Goal: Browse casually

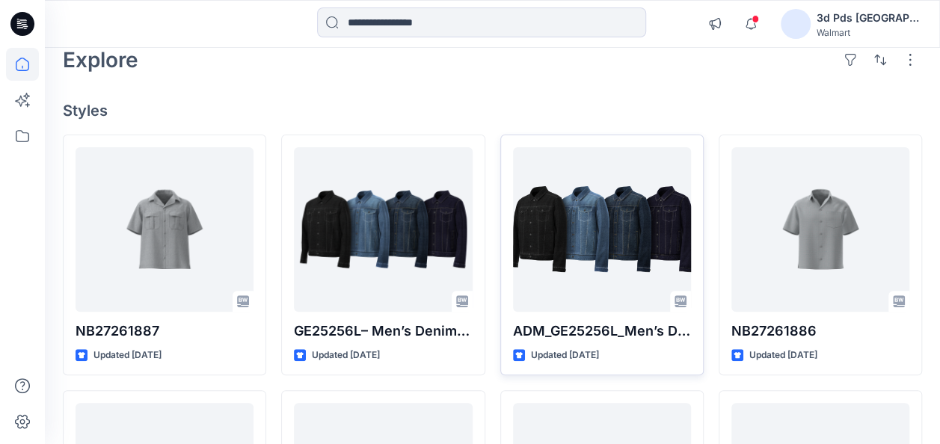
scroll to position [150, 0]
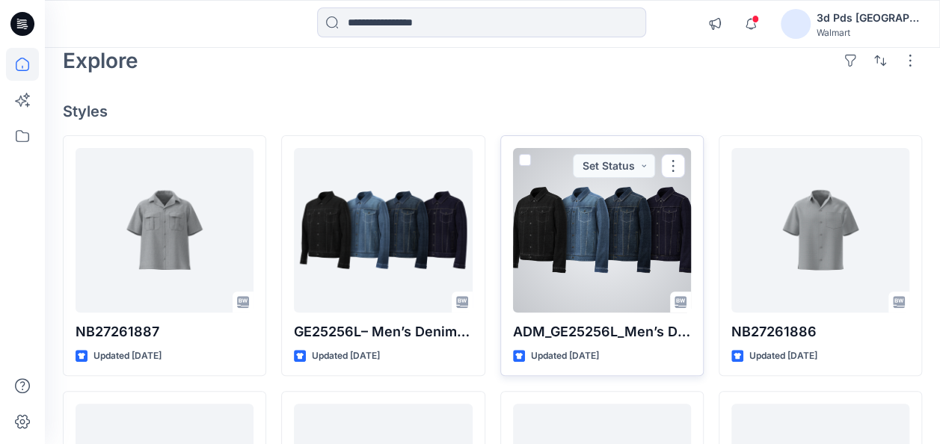
scroll to position [150, 0]
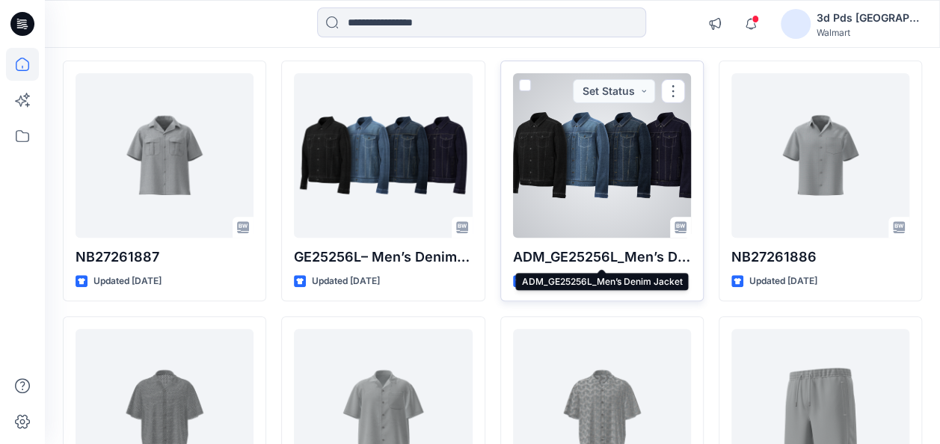
click at [685, 259] on p "ADM_GE25256L_Men’s Denim Jacket" at bounding box center [602, 257] width 178 height 21
click at [682, 259] on p "ADM_GE25256L_Men’s Denim Jacket" at bounding box center [602, 257] width 178 height 21
click at [676, 261] on p "ADM_GE25256L_Men’s Denim Jacket" at bounding box center [602, 257] width 178 height 21
click at [668, 93] on button "button" at bounding box center [673, 91] width 24 height 24
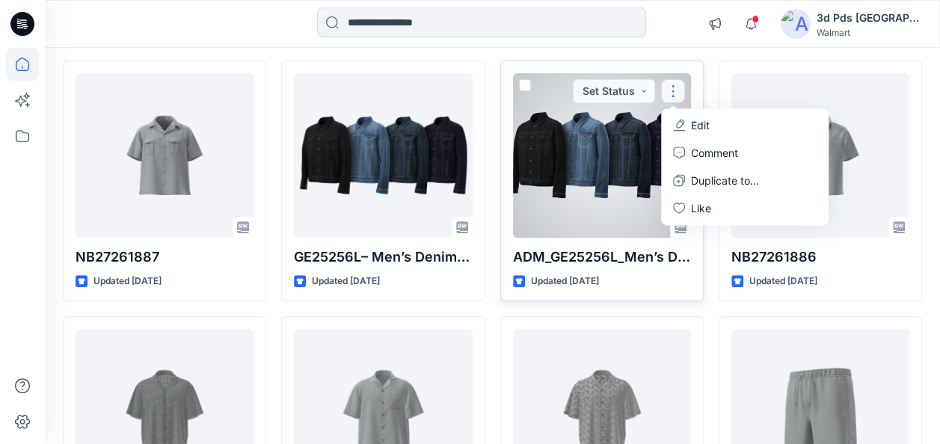
click at [571, 152] on div at bounding box center [602, 155] width 178 height 165
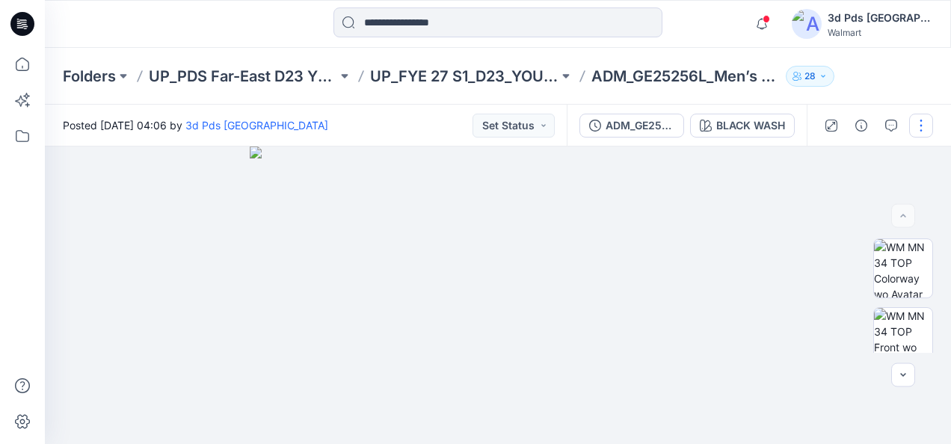
click at [920, 130] on button "button" at bounding box center [921, 126] width 24 height 24
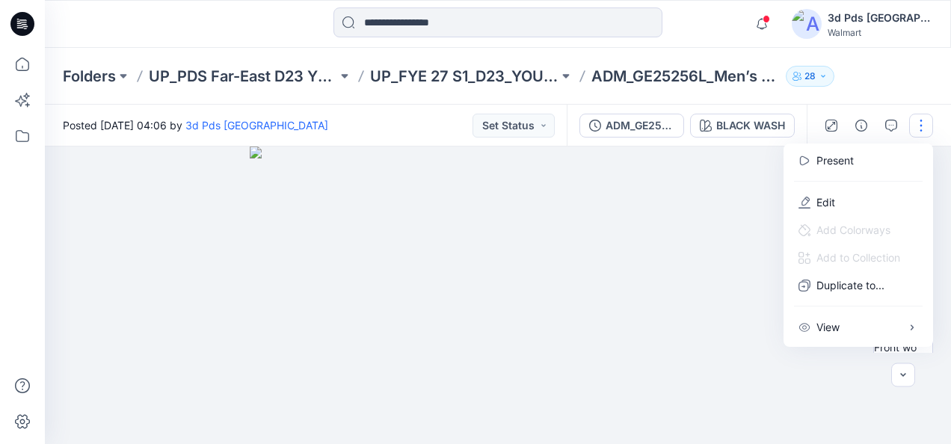
click at [150, 283] on div at bounding box center [498, 296] width 906 height 298
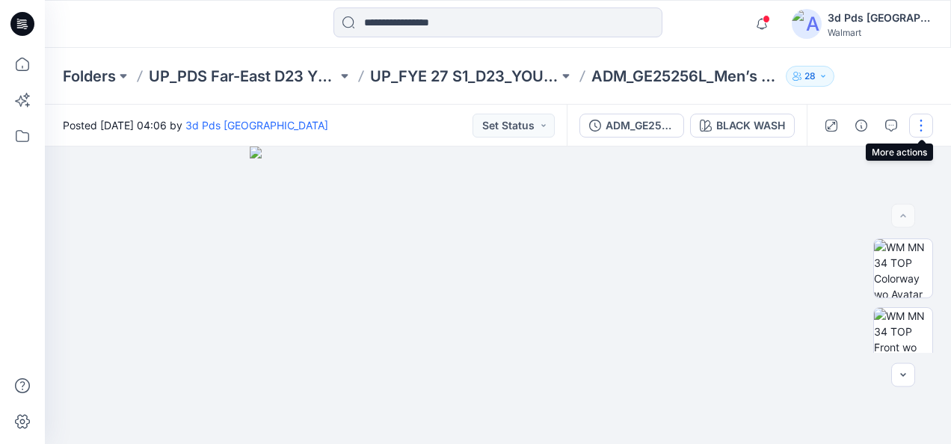
click at [918, 127] on button "button" at bounding box center [921, 126] width 24 height 24
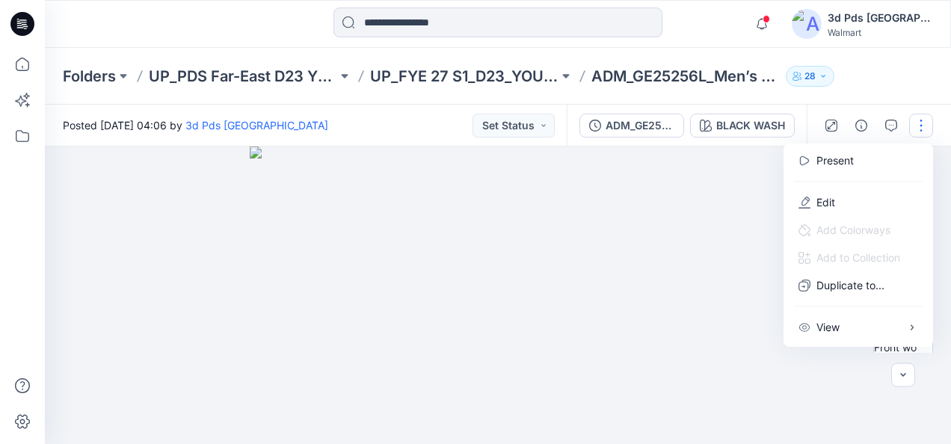
click at [728, 207] on img at bounding box center [498, 296] width 496 height 298
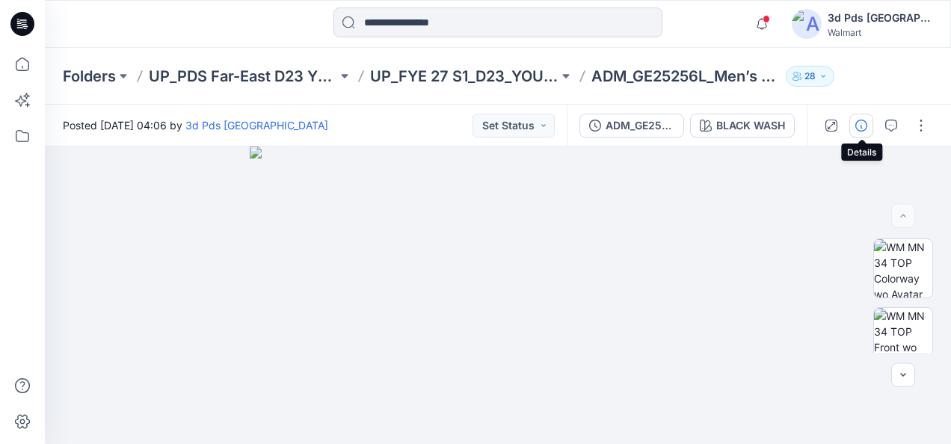
click at [865, 133] on button "button" at bounding box center [862, 126] width 24 height 24
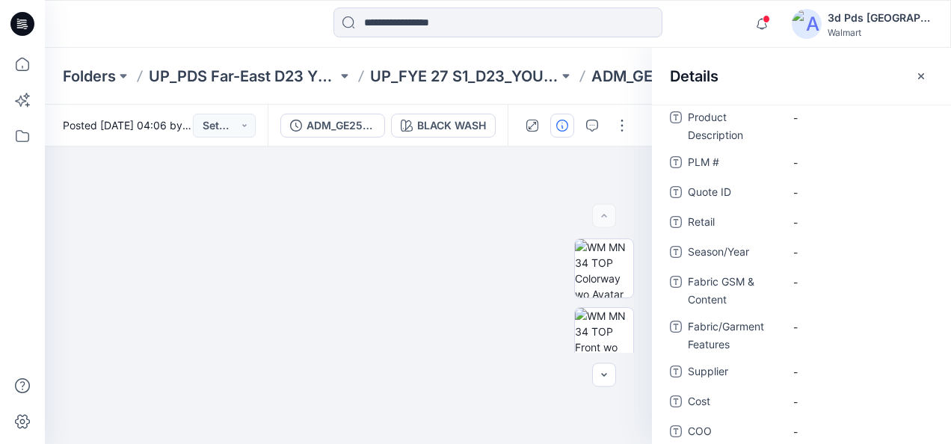
scroll to position [64, 0]
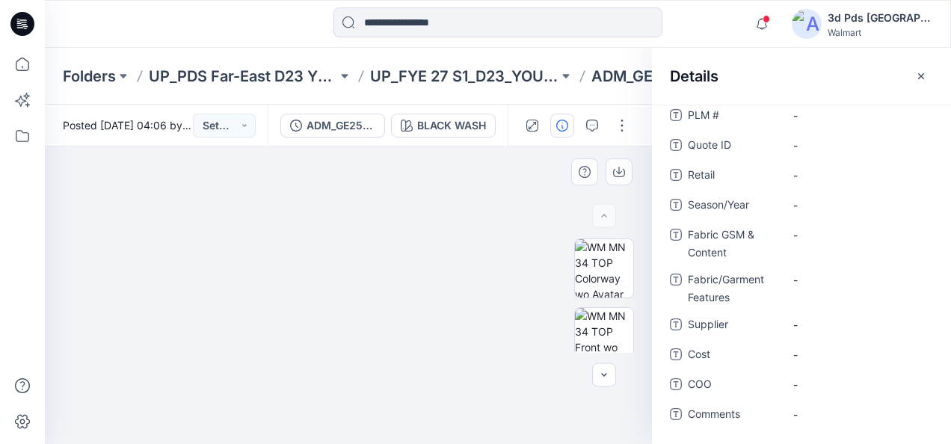
click at [524, 165] on img at bounding box center [349, 296] width 748 height 298
click at [921, 76] on icon "button" at bounding box center [921, 76] width 6 height 6
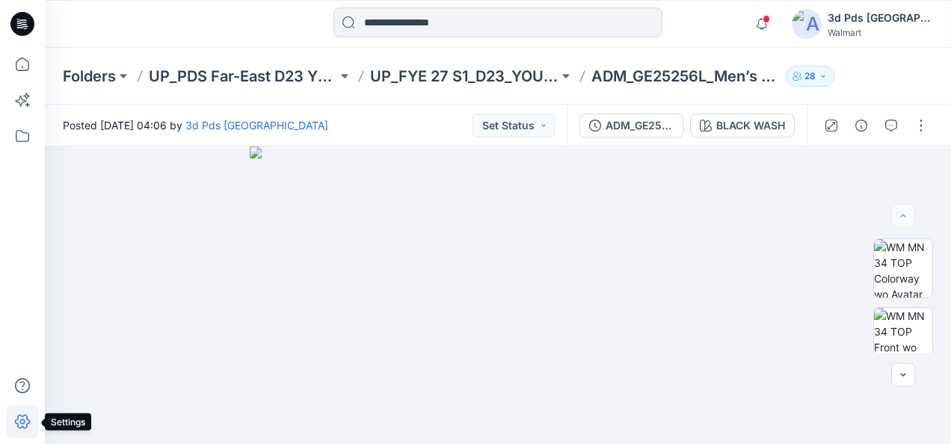
click at [19, 419] on icon at bounding box center [22, 421] width 33 height 33
click at [545, 119] on button "Set Status" at bounding box center [514, 126] width 82 height 24
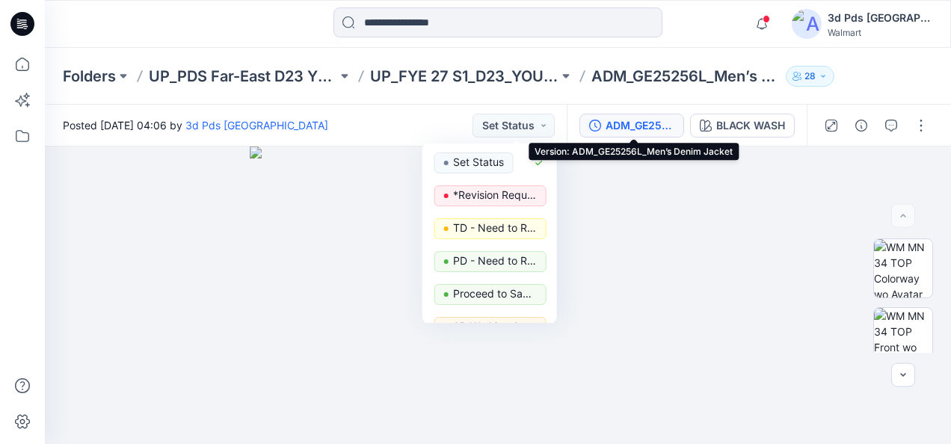
click at [667, 124] on div "ADM_GE25256L_Men’s Denim Jacket" at bounding box center [640, 125] width 69 height 16
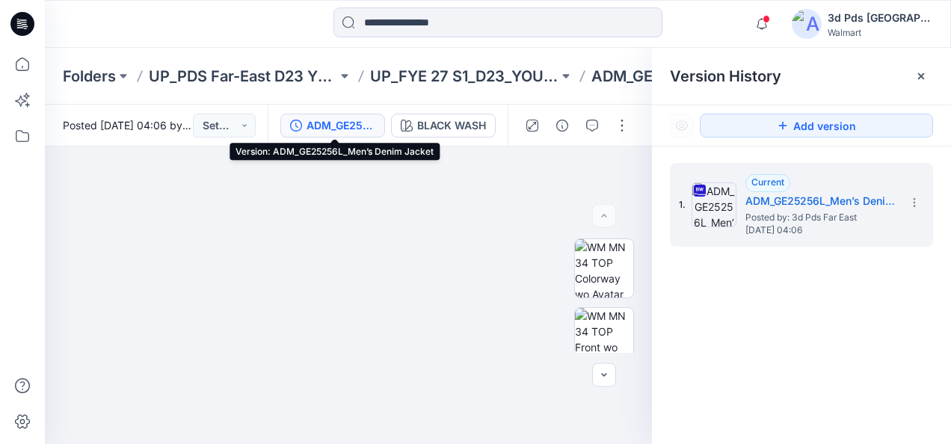
click at [374, 124] on div "ADM_GE25256L_Men’s Denim Jacket" at bounding box center [341, 125] width 69 height 16
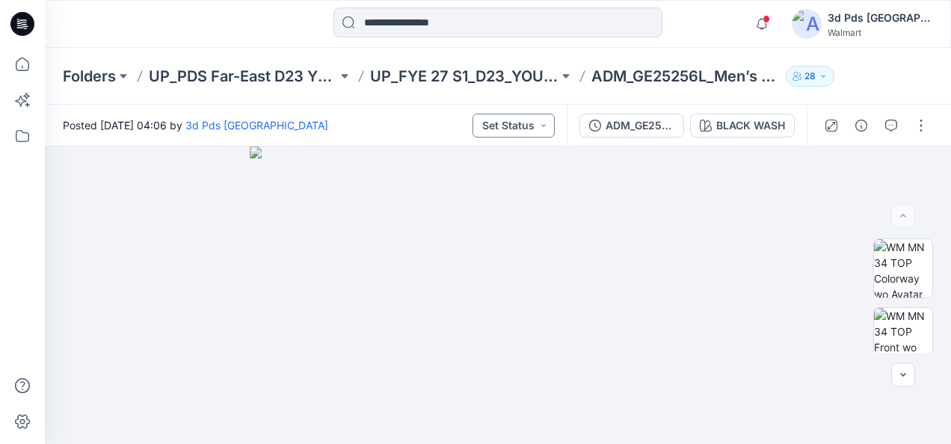
click at [541, 129] on button "Set Status" at bounding box center [514, 126] width 82 height 24
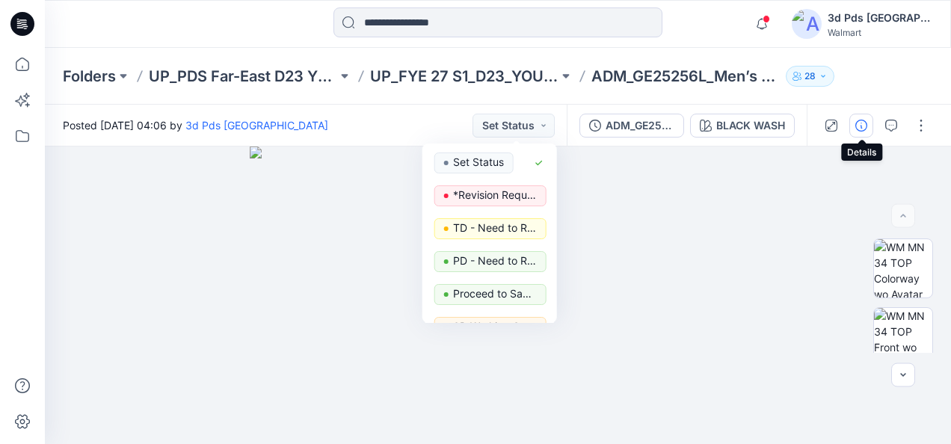
click at [859, 129] on icon "button" at bounding box center [862, 126] width 12 height 12
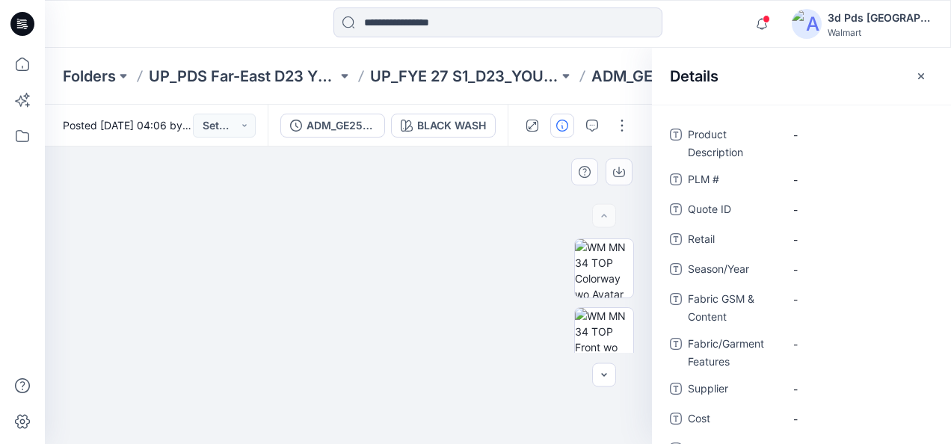
click at [497, 316] on img at bounding box center [349, 257] width 748 height 373
click at [500, 315] on img at bounding box center [349, 257] width 748 height 373
drag, startPoint x: 501, startPoint y: 315, endPoint x: 496, endPoint y: 322, distance: 9.1
click at [497, 322] on img at bounding box center [347, 257] width 748 height 374
click at [375, 369] on img at bounding box center [344, 261] width 748 height 366
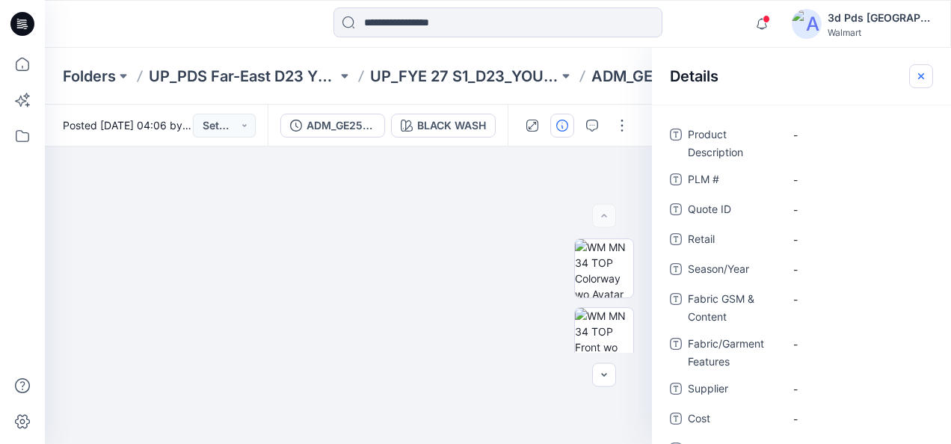
click at [926, 79] on icon "button" at bounding box center [921, 76] width 12 height 12
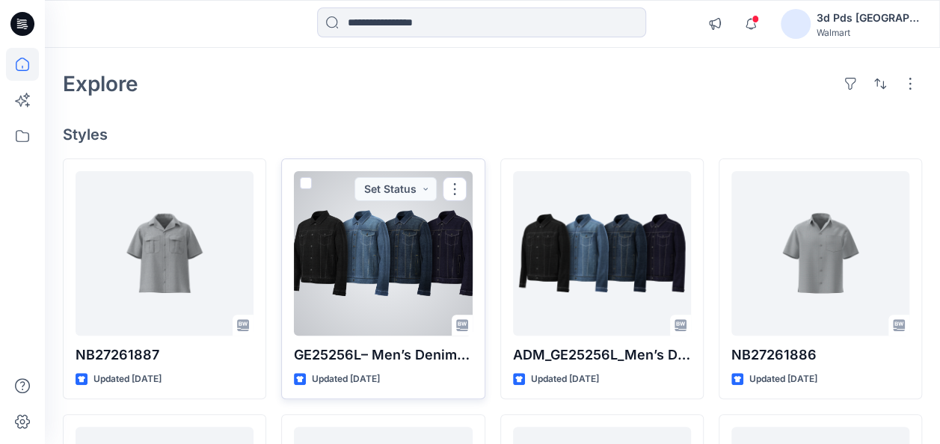
scroll to position [75, 0]
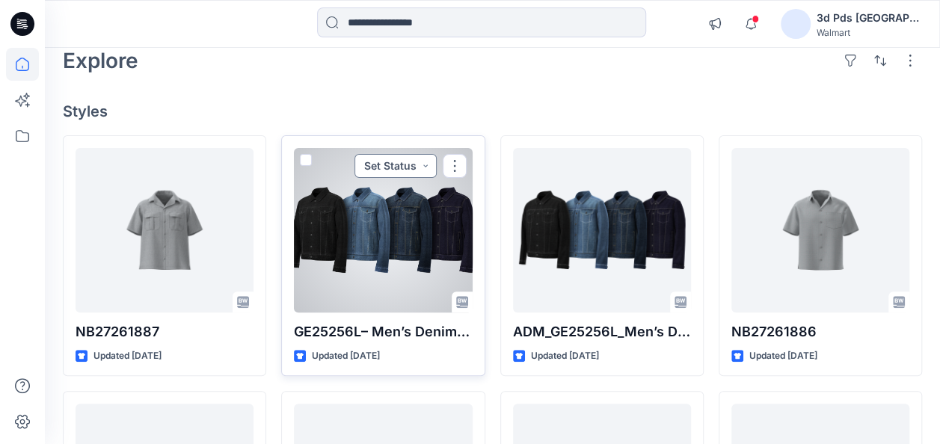
click at [423, 166] on button "Set Status" at bounding box center [395, 166] width 82 height 24
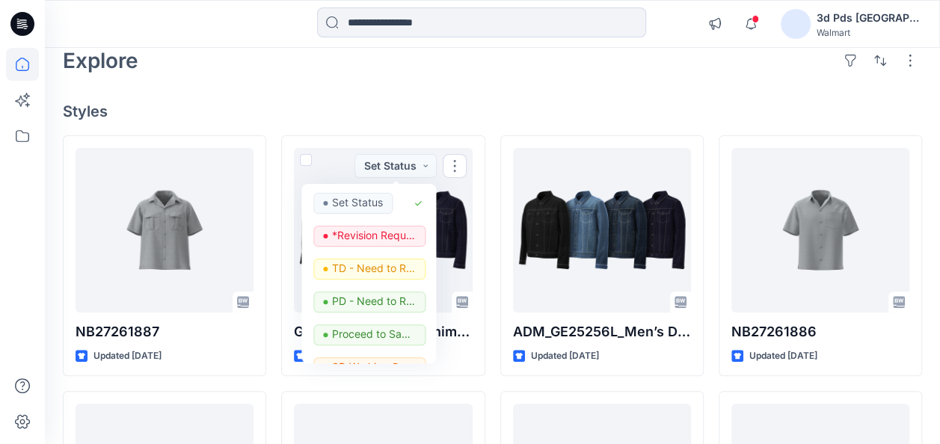
click at [613, 66] on div "Explore" at bounding box center [492, 61] width 859 height 36
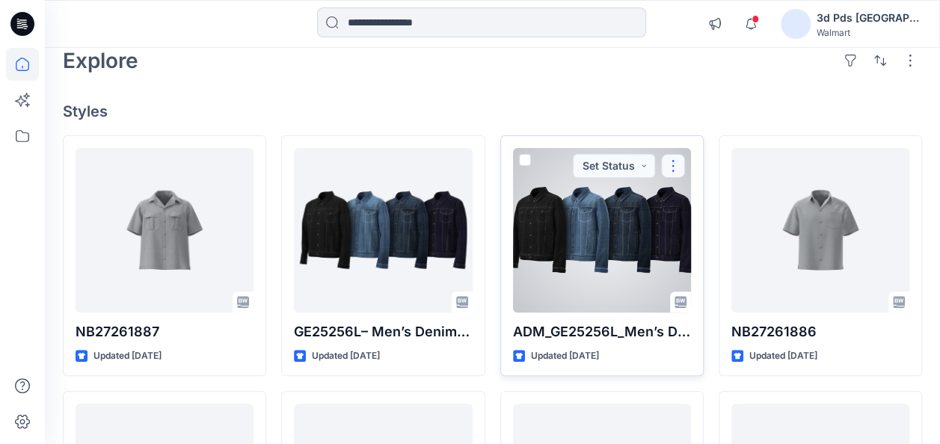
click at [677, 168] on button "button" at bounding box center [673, 166] width 24 height 24
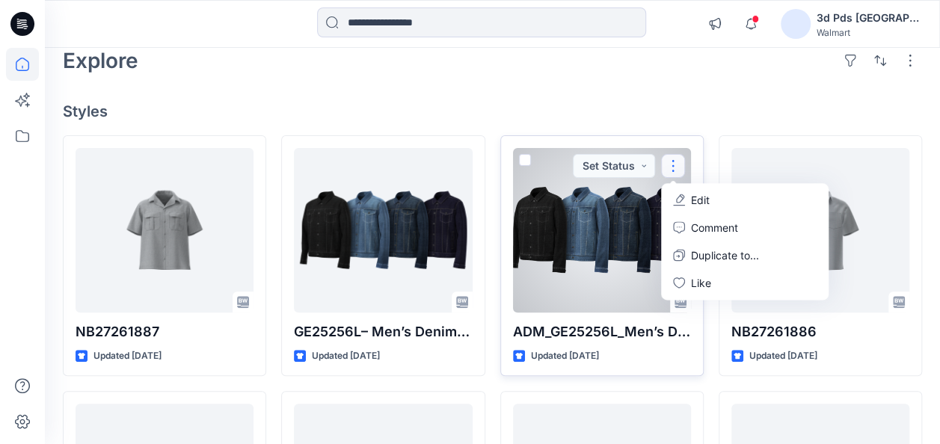
click at [687, 298] on div "Edit Comment Duplicate to... Like" at bounding box center [745, 241] width 168 height 117
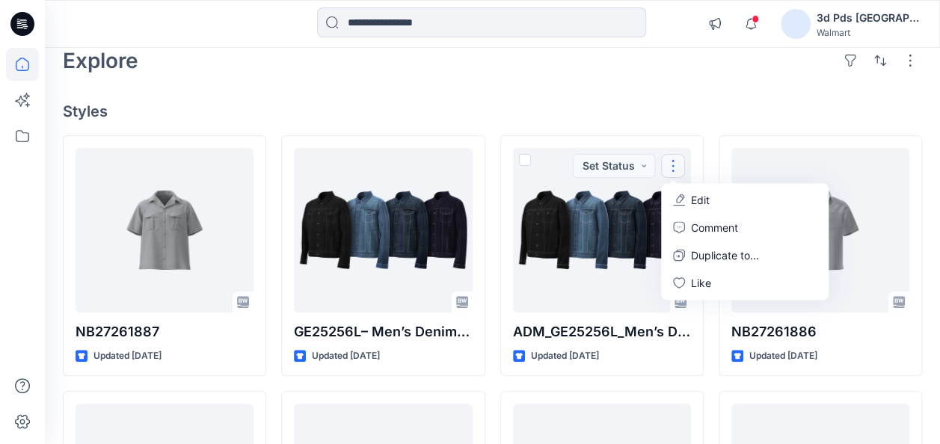
drag, startPoint x: 749, startPoint y: 99, endPoint x: 754, endPoint y: 85, distance: 14.4
